Goal: Task Accomplishment & Management: Complete application form

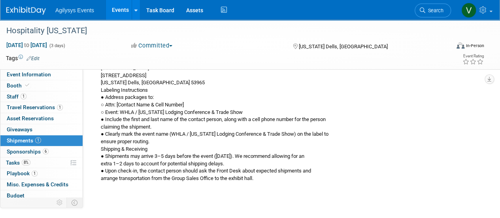
click at [13, 8] on img at bounding box center [26, 11] width 40 height 8
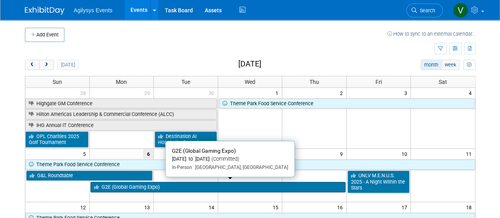
click at [183, 185] on link "G2E (Global Gaming Expo)" at bounding box center [218, 187] width 255 height 10
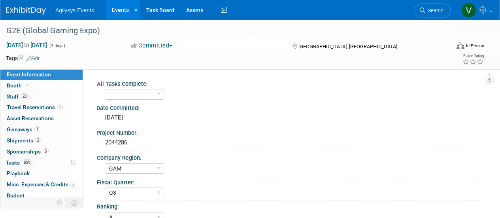
select select "GAM"
select select "Q3"
select select "A"
select select "Yes"
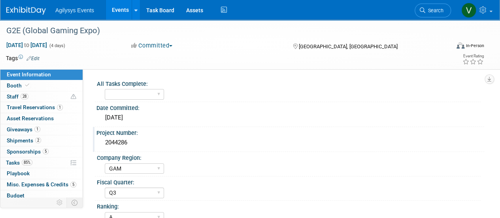
drag, startPoint x: 136, startPoint y: 138, endPoint x: 104, endPoint y: 140, distance: 32.2
click at [104, 140] on div "2044286" at bounding box center [290, 142] width 376 height 12
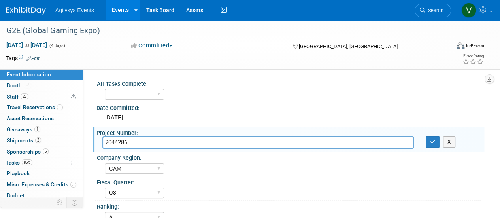
drag, startPoint x: 138, startPoint y: 143, endPoint x: 104, endPoint y: 140, distance: 34.2
click at [104, 140] on input "2044286" at bounding box center [258, 142] width 312 height 12
